Goal: Task Accomplishment & Management: Manage account settings

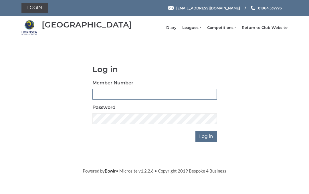
click at [105, 98] on input "Member Number" at bounding box center [154, 94] width 125 height 11
type input "0429"
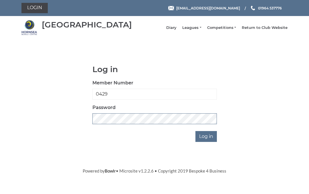
click at [210, 140] on input "Log in" at bounding box center [206, 136] width 21 height 11
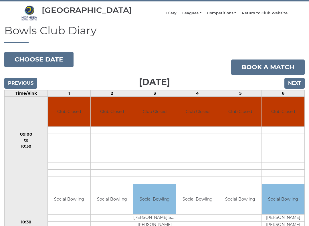
scroll to position [18, 0]
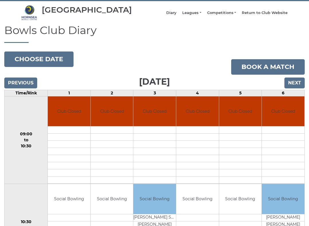
click at [296, 87] on input "Next" at bounding box center [295, 83] width 20 height 11
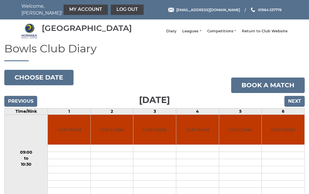
click at [297, 104] on input "Next" at bounding box center [295, 101] width 20 height 11
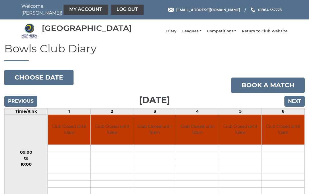
click at [294, 105] on input "Next" at bounding box center [295, 101] width 20 height 11
click at [294, 106] on input "Next" at bounding box center [295, 101] width 20 height 11
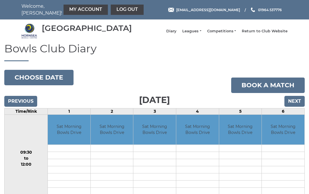
click at [295, 106] on input "Next" at bounding box center [295, 101] width 20 height 11
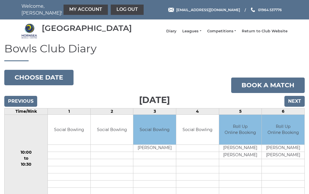
click at [299, 106] on input "Next" at bounding box center [295, 101] width 20 height 11
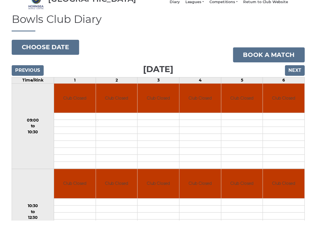
scroll to position [52, 0]
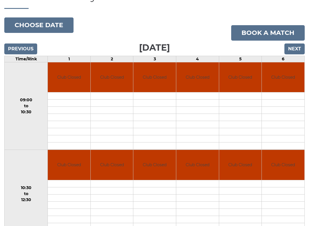
click at [137, 141] on td at bounding box center [154, 138] width 43 height 7
click at [296, 51] on input "Next" at bounding box center [295, 49] width 20 height 11
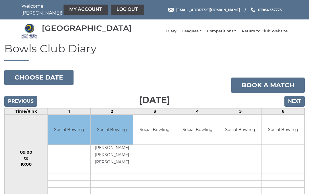
click at [297, 107] on input "Next" at bounding box center [295, 101] width 20 height 11
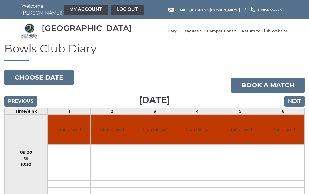
click at [298, 107] on input "Next" at bounding box center [295, 101] width 20 height 11
click at [297, 105] on input "Next" at bounding box center [295, 101] width 20 height 11
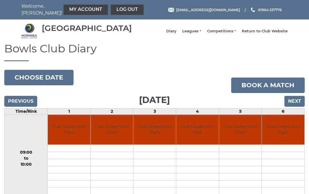
click at [297, 106] on input "Next" at bounding box center [295, 101] width 20 height 11
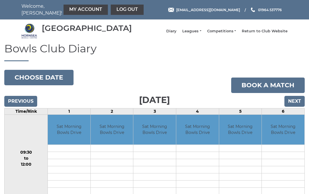
click at [297, 106] on input "Next" at bounding box center [295, 101] width 20 height 11
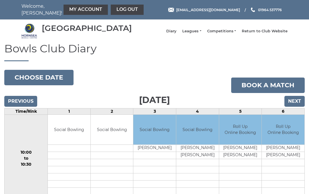
click at [297, 107] on input "Next" at bounding box center [295, 101] width 20 height 11
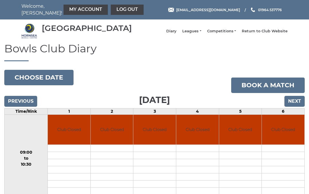
click at [297, 106] on input "Next" at bounding box center [295, 101] width 20 height 11
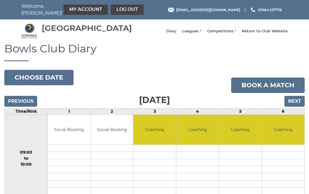
click at [296, 107] on input "Next" at bounding box center [295, 101] width 20 height 11
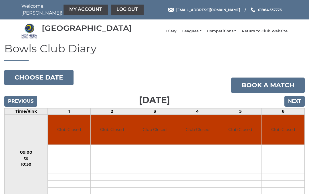
click at [294, 107] on input "Next" at bounding box center [295, 101] width 20 height 11
click at [294, 103] on input "Next" at bounding box center [295, 101] width 20 height 11
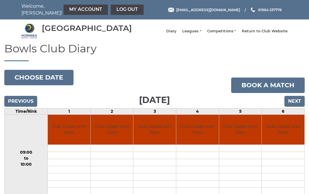
click at [293, 107] on input "Next" at bounding box center [295, 101] width 20 height 11
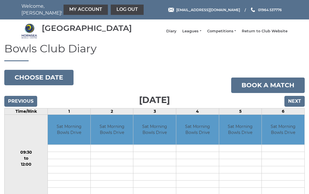
click at [293, 107] on input "Next" at bounding box center [295, 101] width 20 height 11
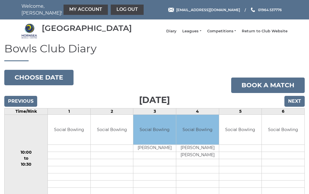
click at [293, 107] on input "Next" at bounding box center [295, 101] width 20 height 11
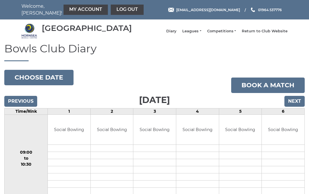
click at [67, 8] on link "My Account" at bounding box center [86, 10] width 44 height 10
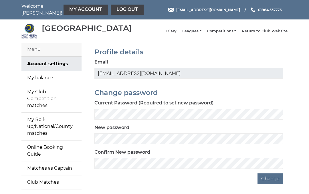
click at [42, 83] on link "My balance" at bounding box center [51, 78] width 60 height 14
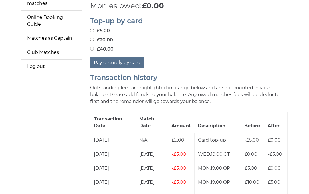
scroll to position [130, 0]
